Goal: Transaction & Acquisition: Purchase product/service

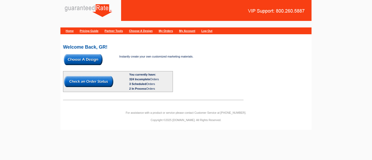
click at [92, 60] on img at bounding box center [83, 59] width 39 height 11
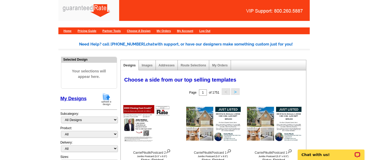
click at [104, 98] on img at bounding box center [106, 99] width 14 height 13
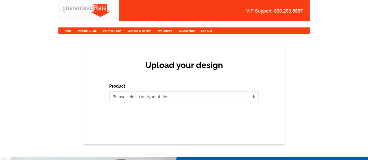
click at [137, 97] on select "Please select the type of file... Postcards Calendars Business Cards Letters an…" at bounding box center [183, 97] width 149 height 10
select select "1"
click at [109, 92] on select "Please select the type of file... Postcards Calendars Business Cards Letters an…" at bounding box center [183, 97] width 149 height 10
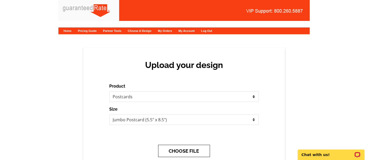
click at [186, 153] on button "CHOOSE FILE" at bounding box center [184, 151] width 52 height 12
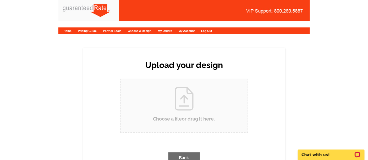
click at [177, 110] on input "Choose a file or drag it here ." at bounding box center [183, 105] width 127 height 53
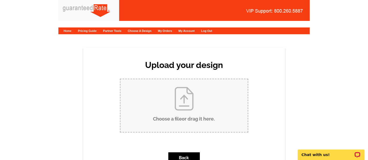
click at [178, 110] on input "Choose a file or drag it here ." at bounding box center [183, 105] width 127 height 53
type input "C:\fakepath\Adair Hatch Moving Announcement Postcard.pdf"
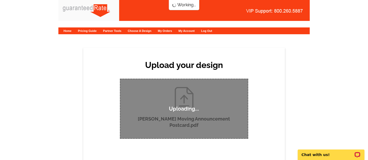
scroll to position [29, 0]
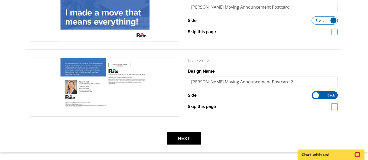
scroll to position [116, 0]
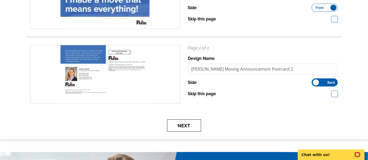
click at [194, 126] on button "Next" at bounding box center [184, 126] width 34 height 12
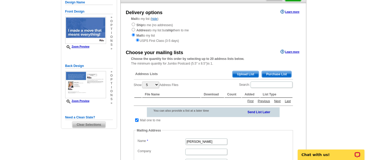
scroll to position [58, 0]
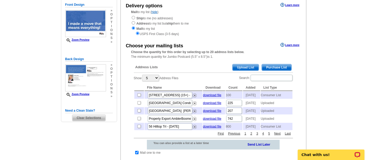
click at [246, 68] on span "Upload List" at bounding box center [245, 67] width 26 height 6
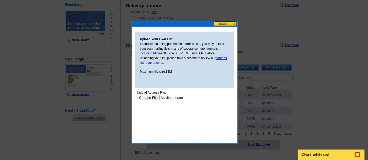
scroll to position [0, 0]
click at [149, 98] on input "file" at bounding box center [170, 97] width 66 height 5
type input "C:\fakepath\final spreadsheet RJ tom mailing list.xlsx"
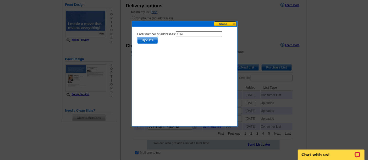
drag, startPoint x: 191, startPoint y: 35, endPoint x: 155, endPoint y: 30, distance: 35.6
click at [159, 32] on form "Enter number of addresses: 109 Update" at bounding box center [184, 37] width 95 height 12
type input "50"
click at [150, 49] on body "Enter number of addresses: 50 Update" at bounding box center [184, 54] width 95 height 47
click at [148, 40] on span "Update" at bounding box center [147, 40] width 21 height 6
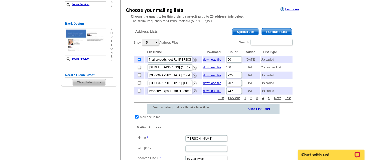
scroll to position [116, 0]
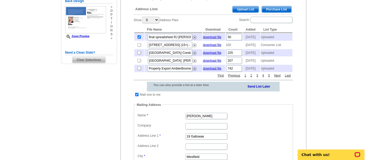
click at [135, 96] on input "checkbox" at bounding box center [136, 94] width 3 height 3
checkbox input "false"
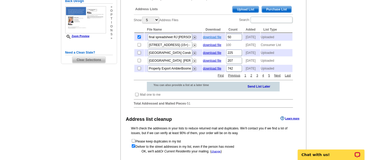
click at [216, 36] on link "download file" at bounding box center [212, 37] width 18 height 4
click at [138, 36] on input "checkbox" at bounding box center [138, 36] width 3 height 3
checkbox input "false"
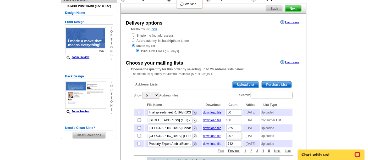
scroll to position [0, 0]
